Goal: Task Accomplishment & Management: Use online tool/utility

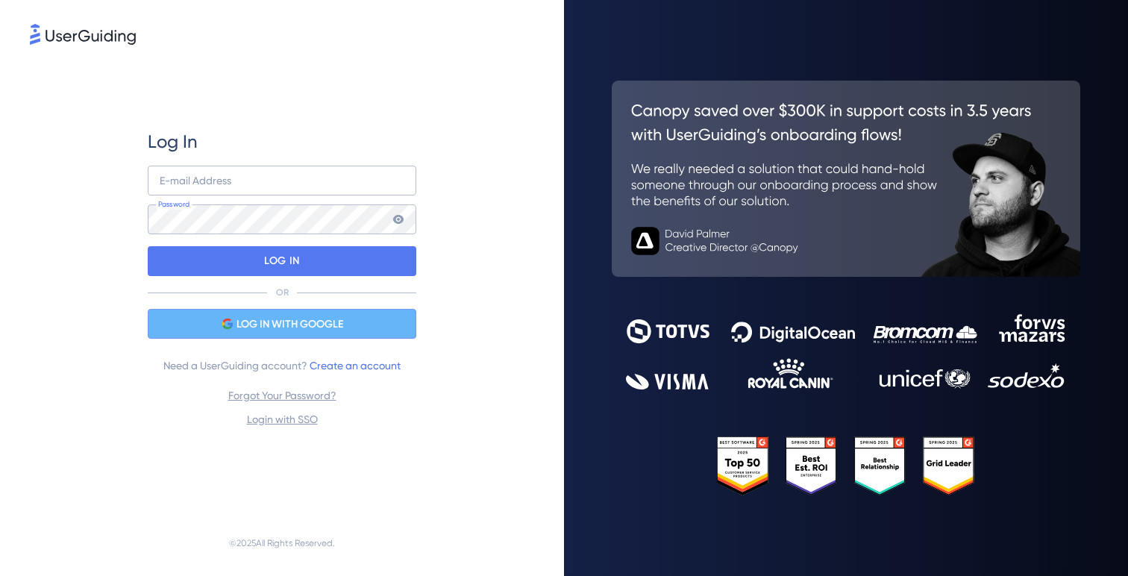
click at [328, 327] on span "LOG IN WITH GOOGLE" at bounding box center [290, 325] width 107 height 18
click at [284, 319] on span "LOG IN WITH GOOGLE" at bounding box center [290, 325] width 107 height 18
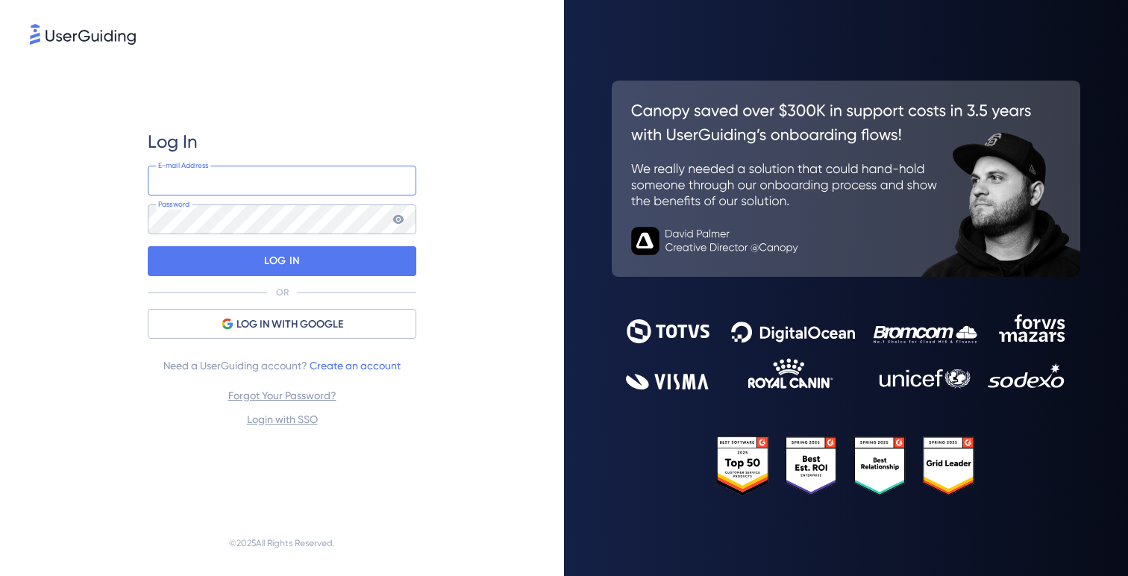
click at [357, 179] on input "email" at bounding box center [282, 181] width 269 height 30
click at [0, 575] on com-1password-button at bounding box center [0, 576] width 0 height 0
type input "[PERSON_NAME][EMAIL_ADDRESS][DOMAIN_NAME]"
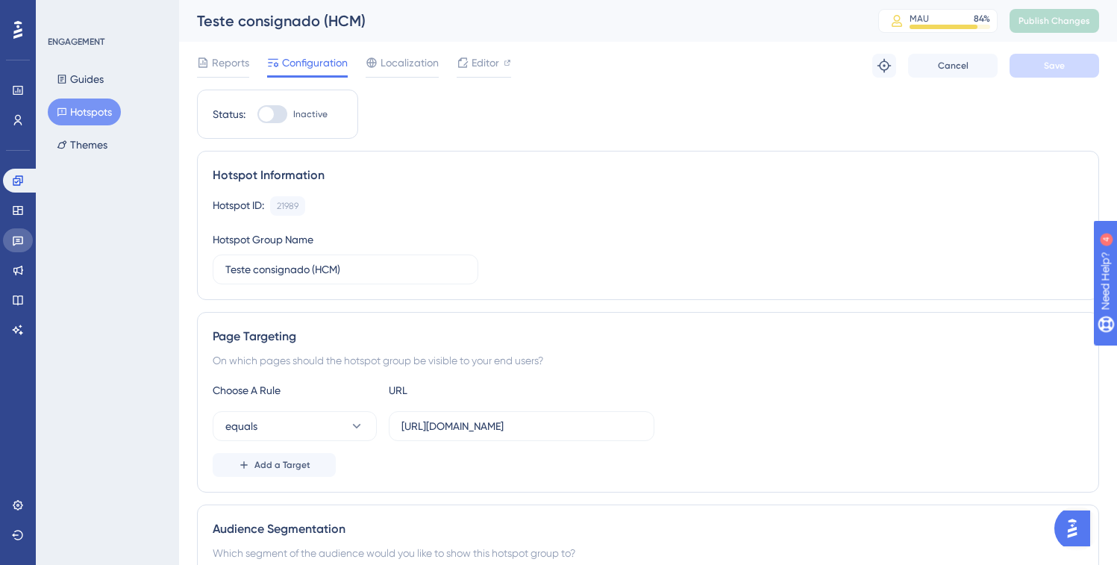
click at [19, 247] on link at bounding box center [18, 240] width 30 height 24
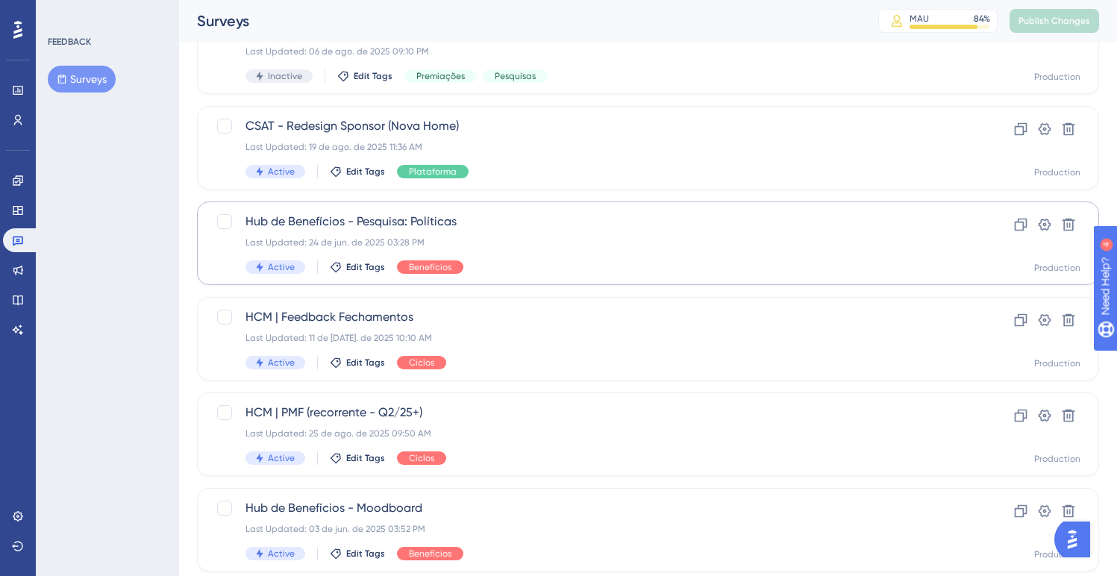
scroll to position [223, 0]
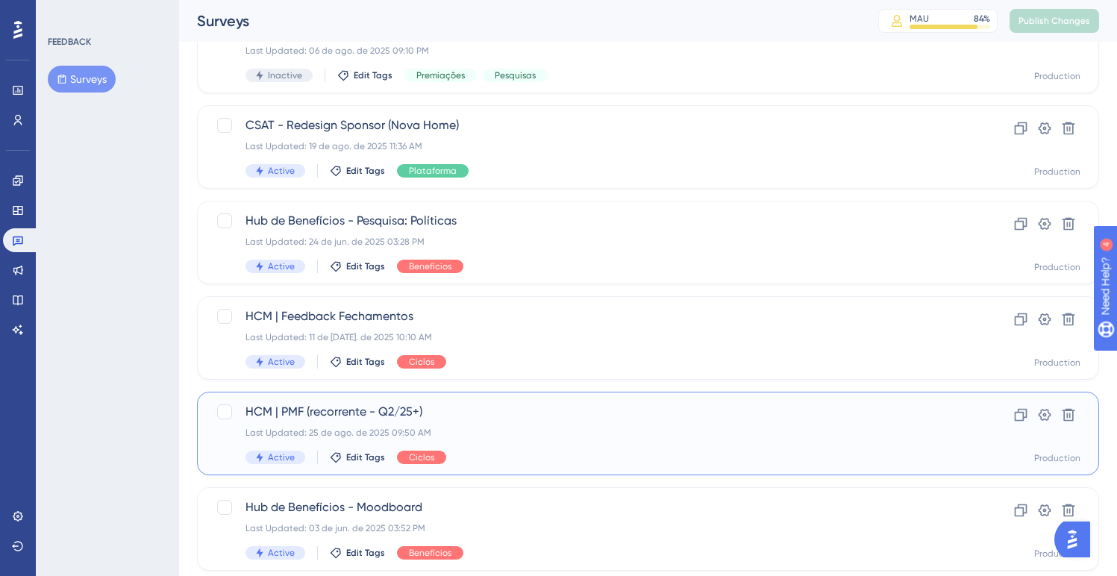
click at [537, 448] on div "HCM | PMF (recorrente - Q2/25+) Last Updated: 25 de ago. de 2025 09:50 AM Activ…" at bounding box center [588, 433] width 686 height 61
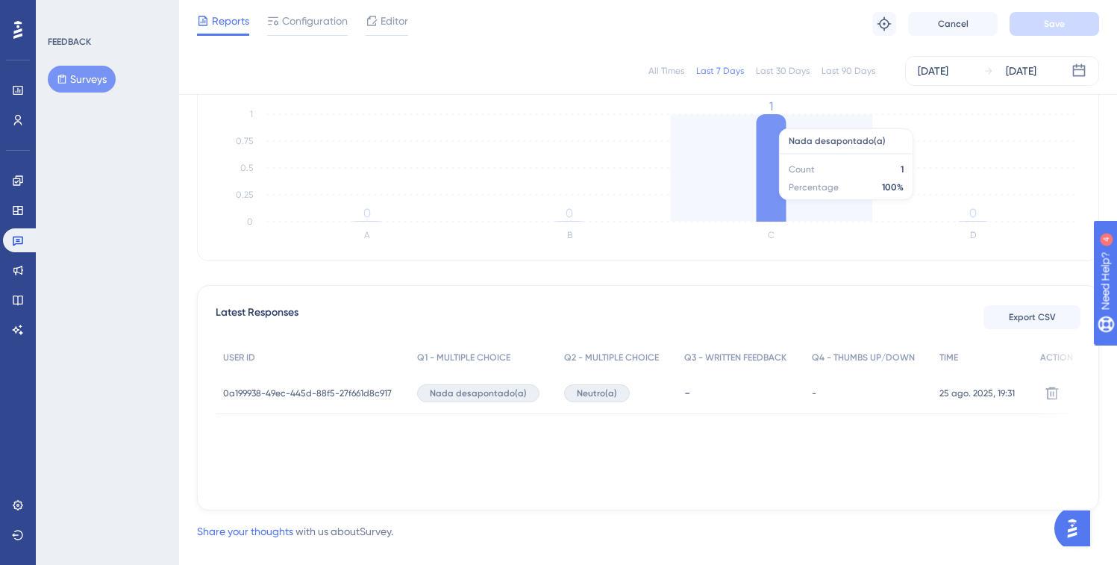
scroll to position [254, 0]
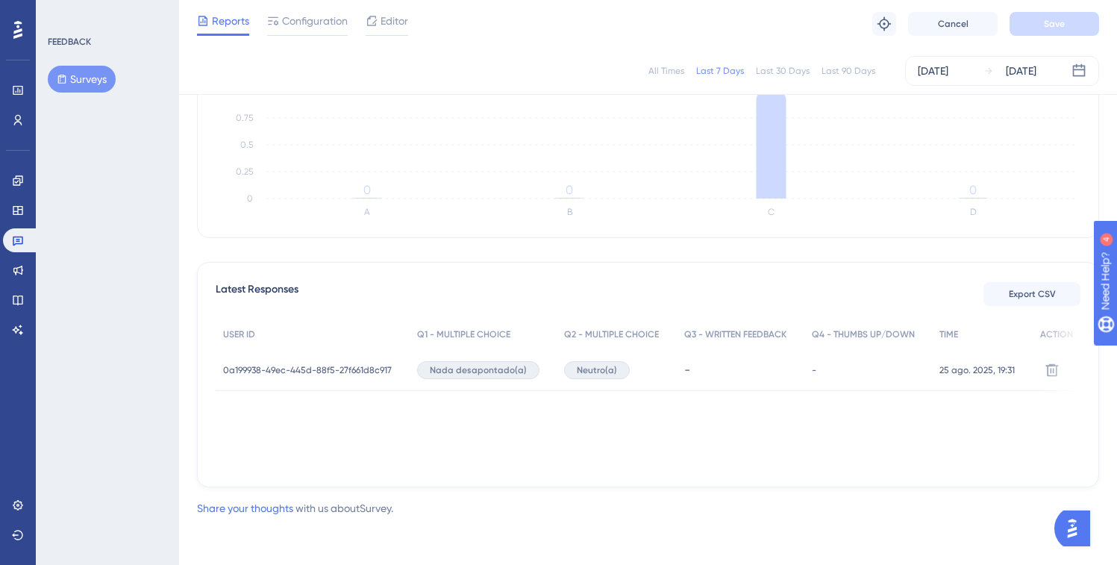
click at [325, 372] on span "0a199938-49ec-445d-88f5-27f661d8c917" at bounding box center [307, 370] width 169 height 12
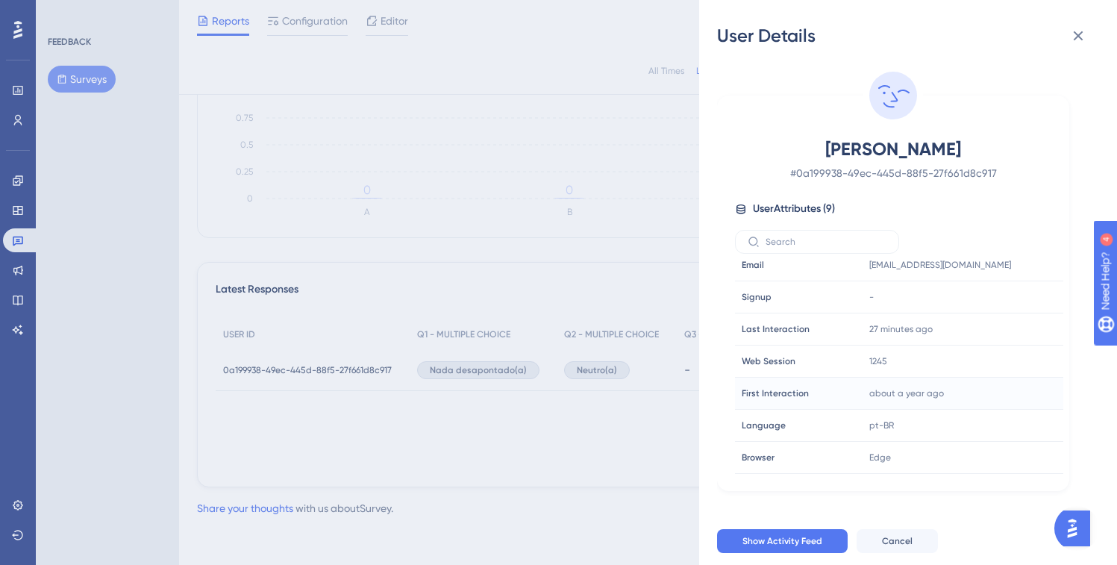
scroll to position [0, 0]
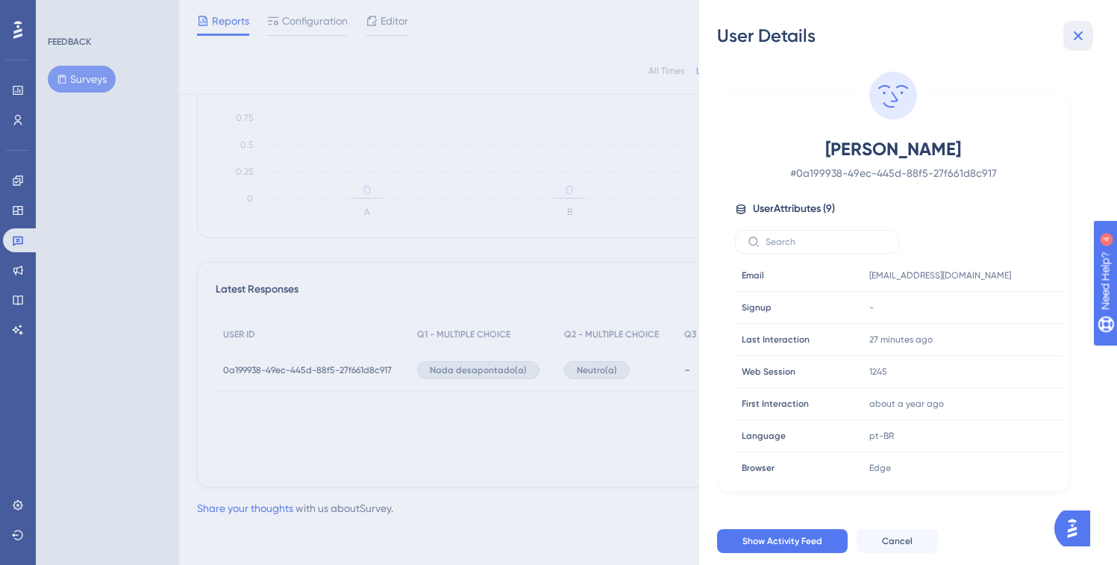
click at [1079, 37] on icon at bounding box center [1079, 36] width 10 height 10
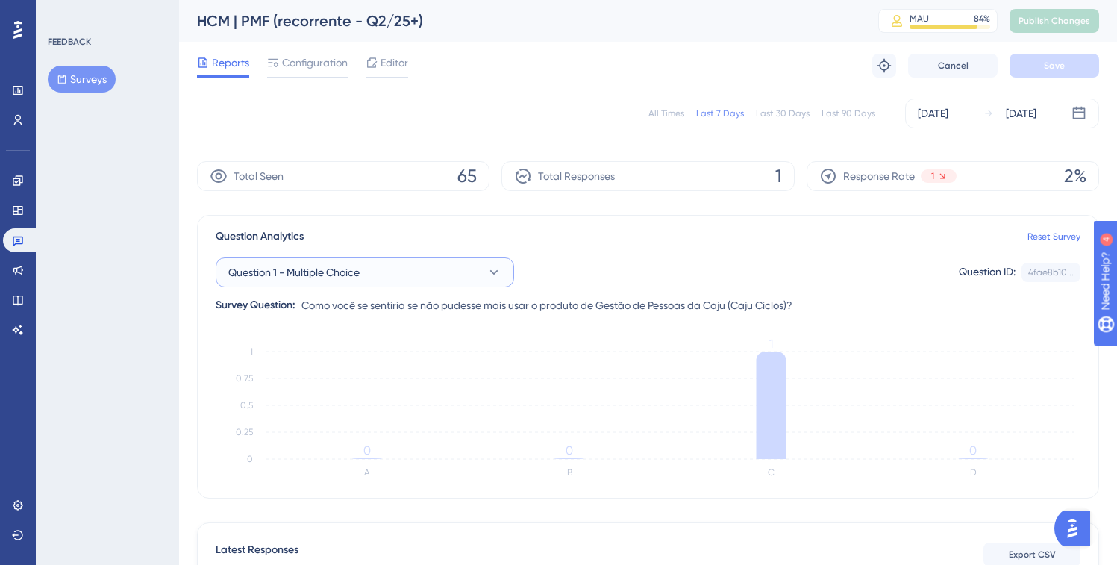
click at [418, 272] on button "Question 1 - Multiple Choice" at bounding box center [365, 272] width 298 height 30
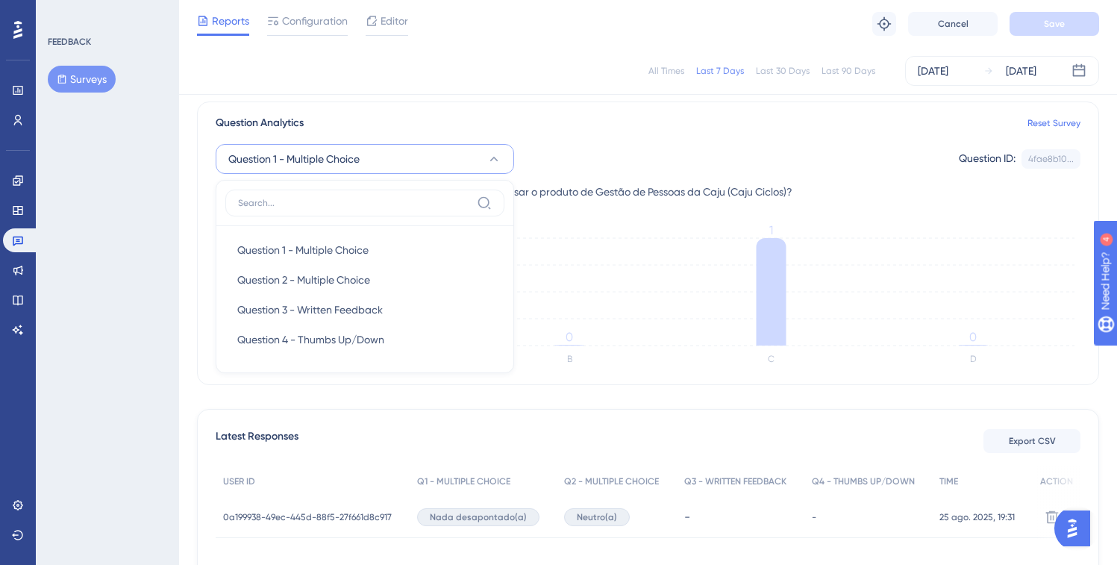
click at [701, 427] on div "Latest Responses Export CSV USER ID Q1 - MULTIPLE CHOICE Q2 - MULTIPLE CHOICE Q…" at bounding box center [648, 521] width 902 height 225
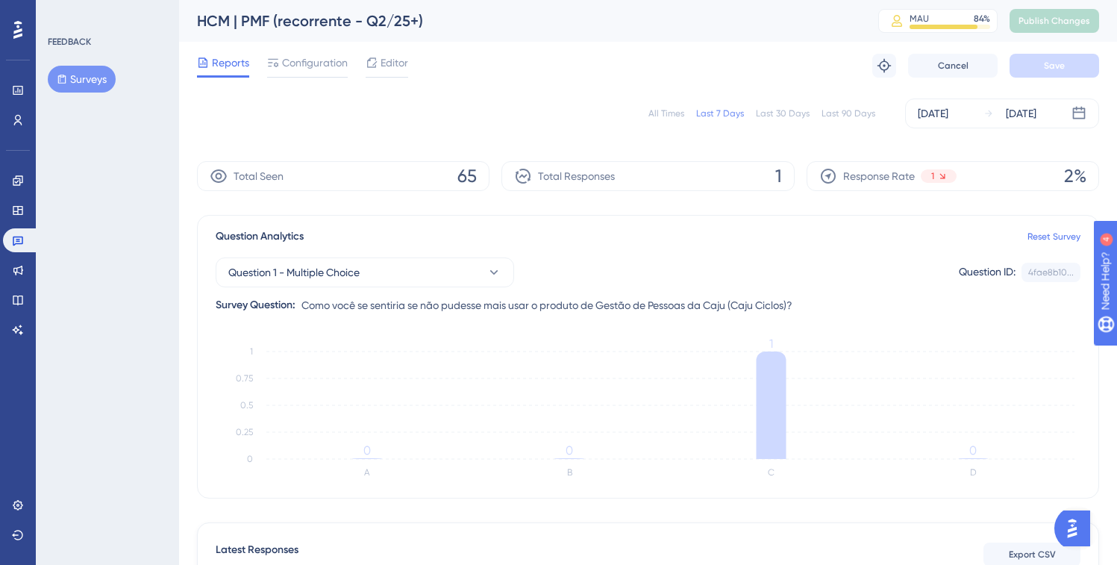
scroll to position [0, 0]
click at [592, 113] on div "All Times Last 7 Days Last 30 Days Last 90 Days [DATE] [DATE]" at bounding box center [648, 113] width 902 height 30
